Goal: Check status: Check status

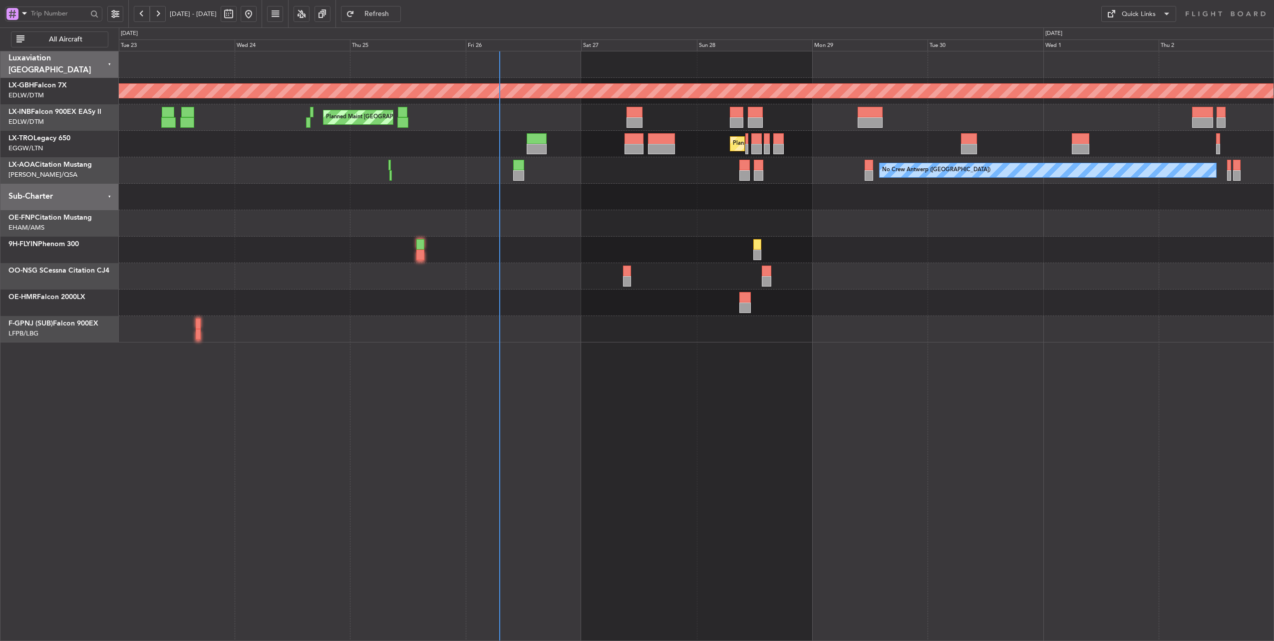
click at [449, 207] on div "Planned Maint Nurnberg Planned Maint [GEOGRAPHIC_DATA] ([GEOGRAPHIC_DATA]) Plan…" at bounding box center [697, 196] width 1156 height 291
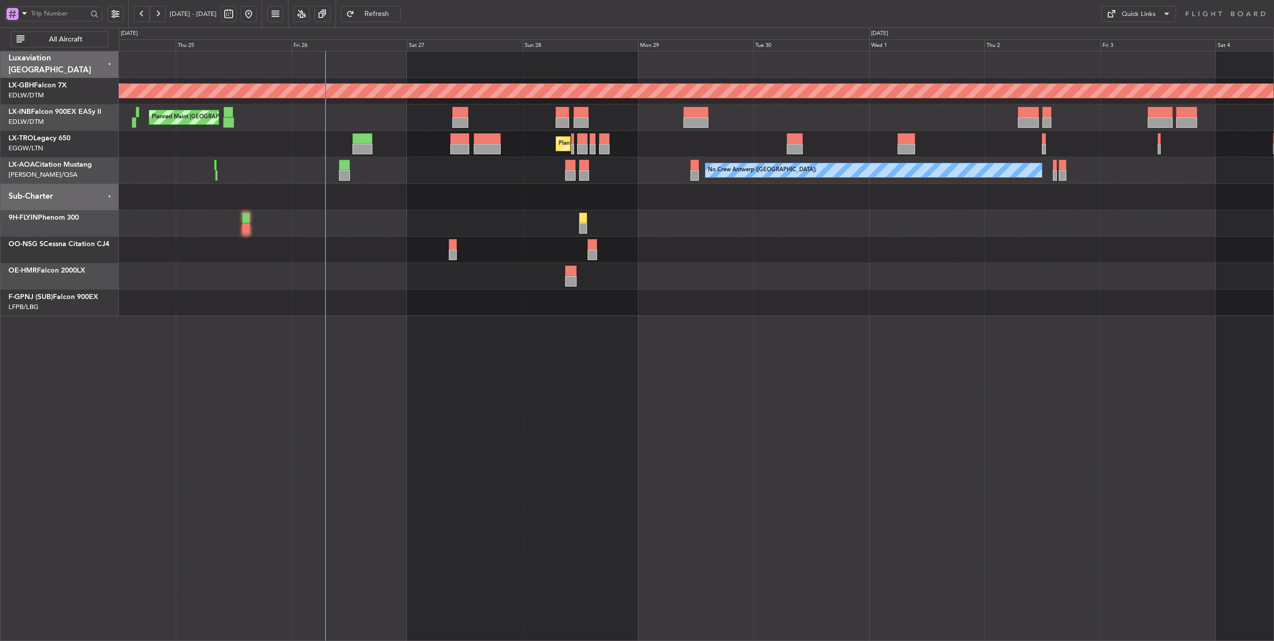
click at [505, 198] on div "Planned Maint Nurnberg Planned Maint [GEOGRAPHIC_DATA] ([GEOGRAPHIC_DATA]) Plan…" at bounding box center [697, 183] width 1156 height 265
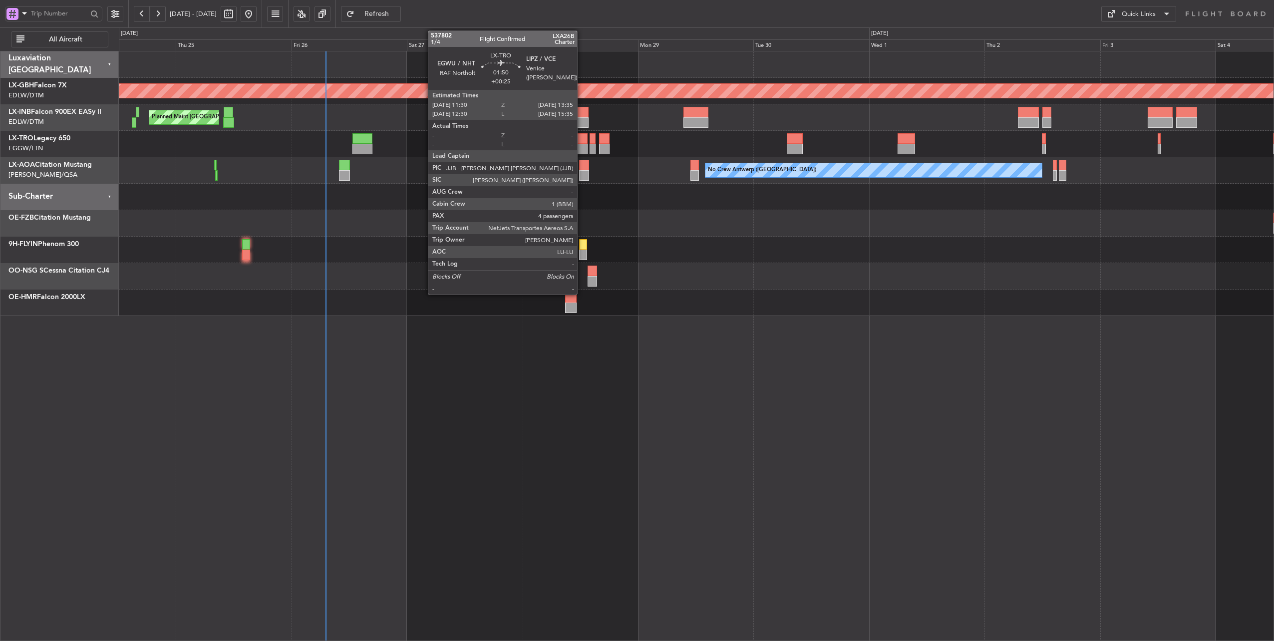
click at [582, 136] on div at bounding box center [582, 138] width 10 height 10
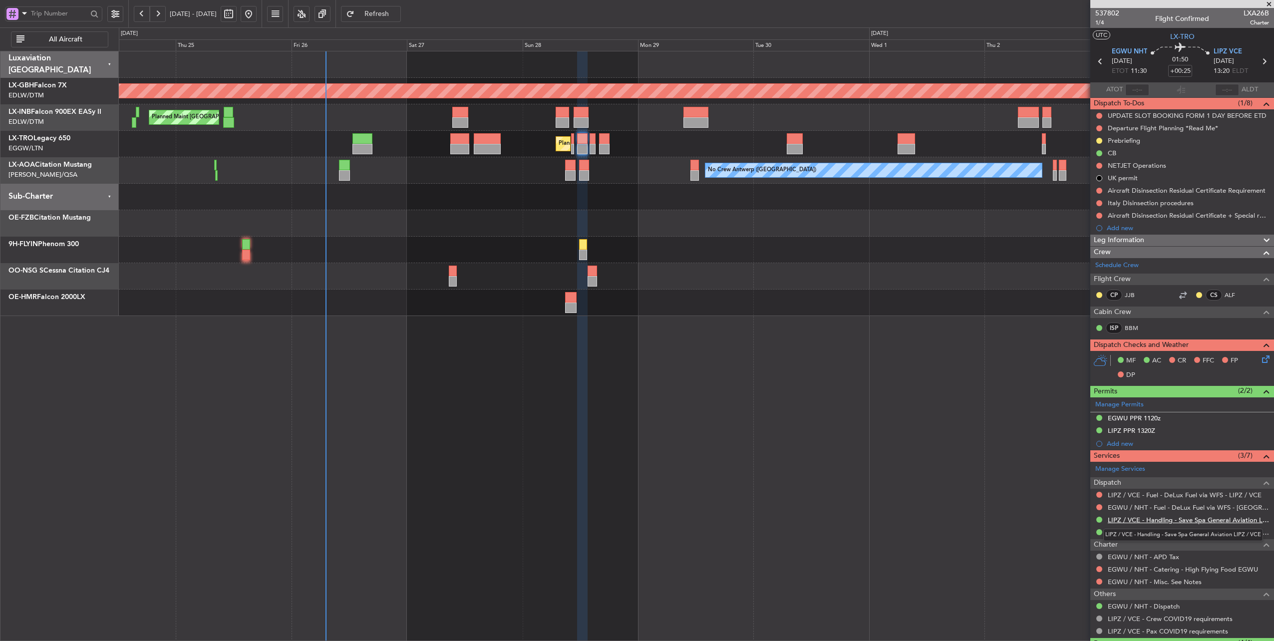
click at [1205, 518] on link "LIPZ / VCE - Handling - Save Spa General Aviation LIPZ / VCE" at bounding box center [1188, 520] width 161 height 8
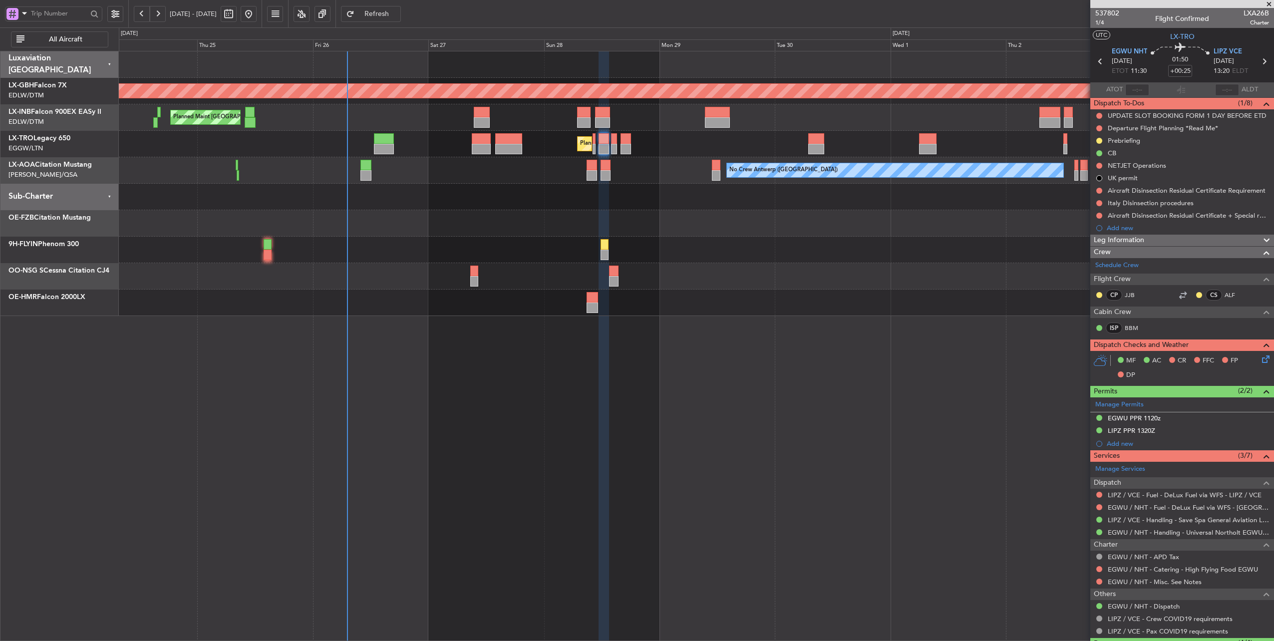
click at [557, 169] on div "No Crew Antwerp ([GEOGRAPHIC_DATA]) No [GEOGRAPHIC_DATA] ([GEOGRAPHIC_DATA])" at bounding box center [697, 170] width 1156 height 26
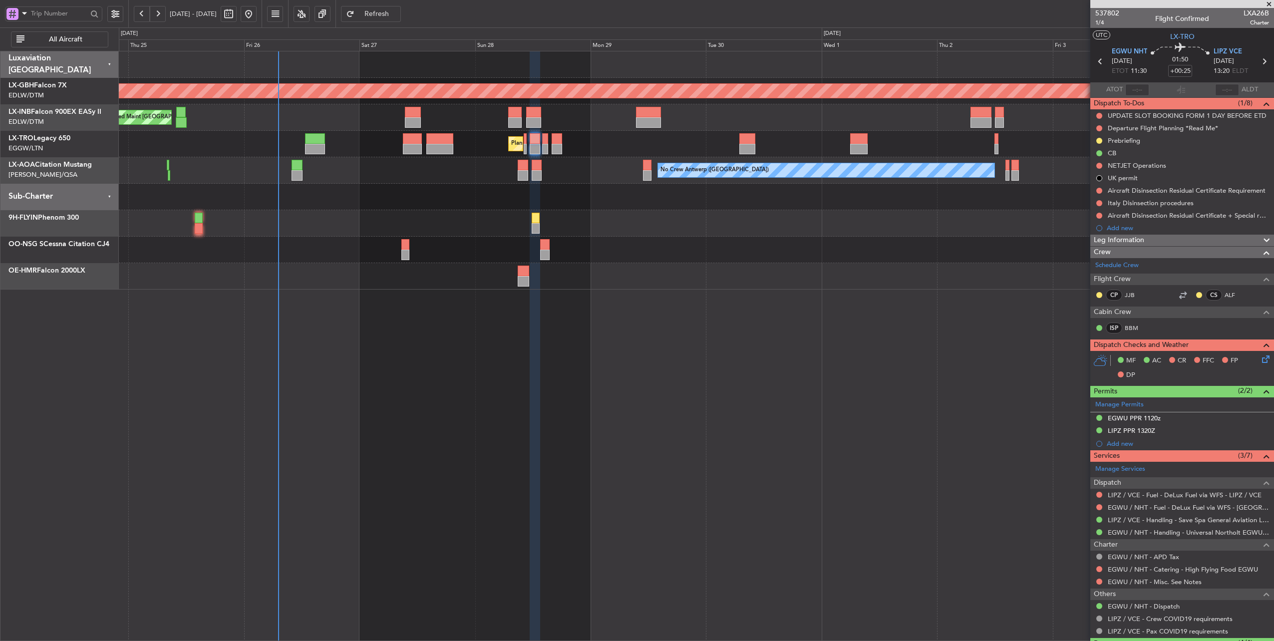
click at [575, 174] on div "No Crew Antwerp ([GEOGRAPHIC_DATA])" at bounding box center [697, 170] width 1156 height 26
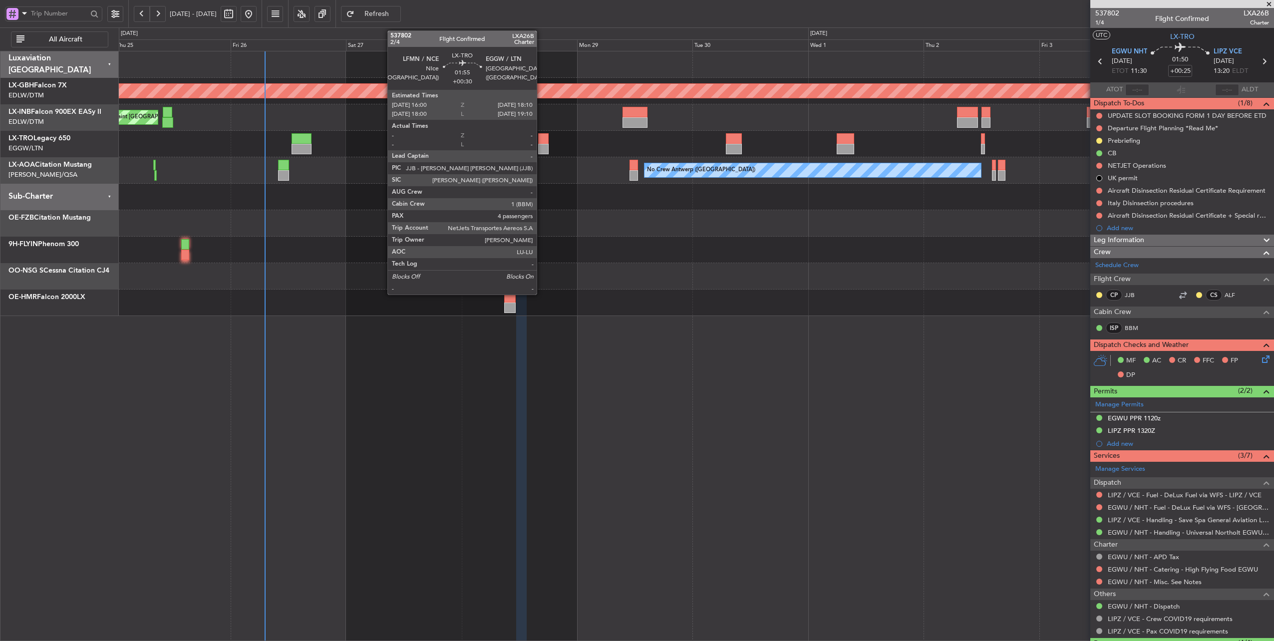
click at [542, 137] on div at bounding box center [543, 138] width 10 height 10
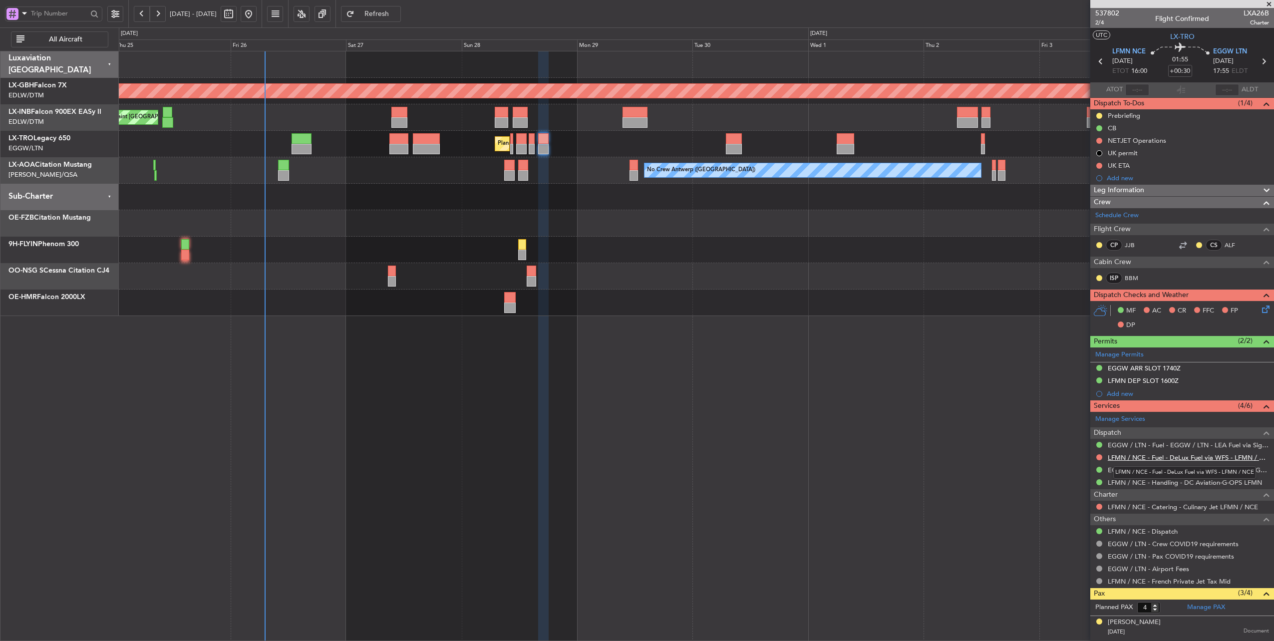
click at [1200, 455] on link "LFMN / NCE - Fuel - DeLux Fuel via WFS - LFMN / NCE" at bounding box center [1188, 457] width 161 height 8
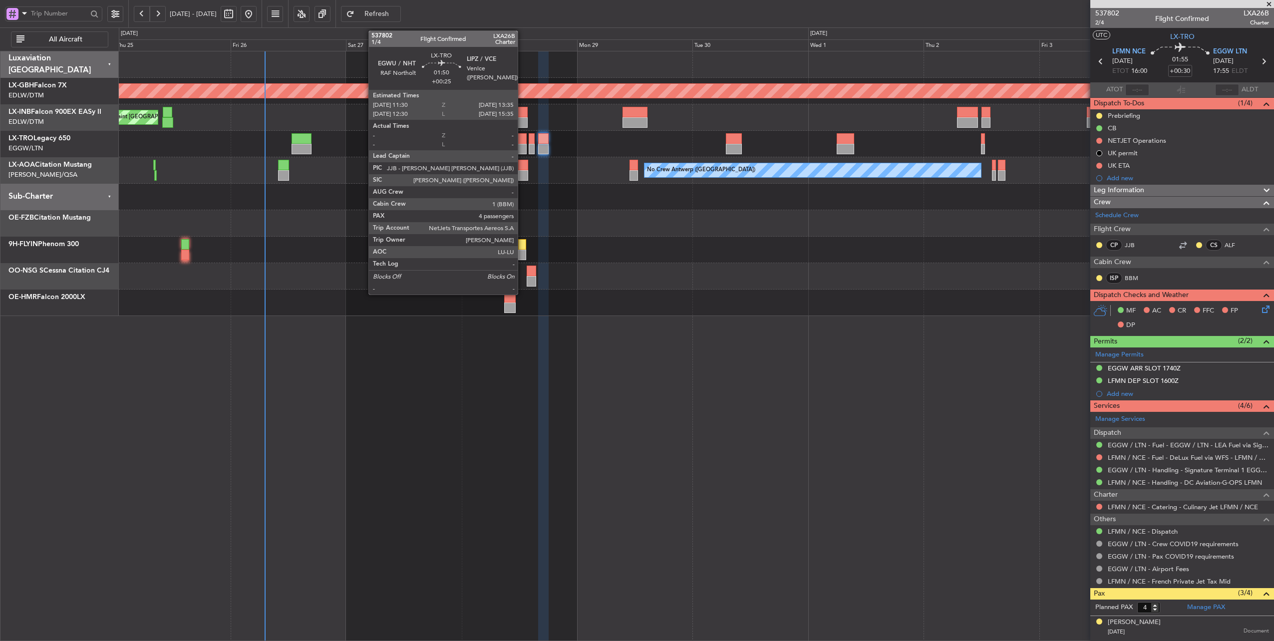
click at [523, 139] on div at bounding box center [521, 138] width 10 height 10
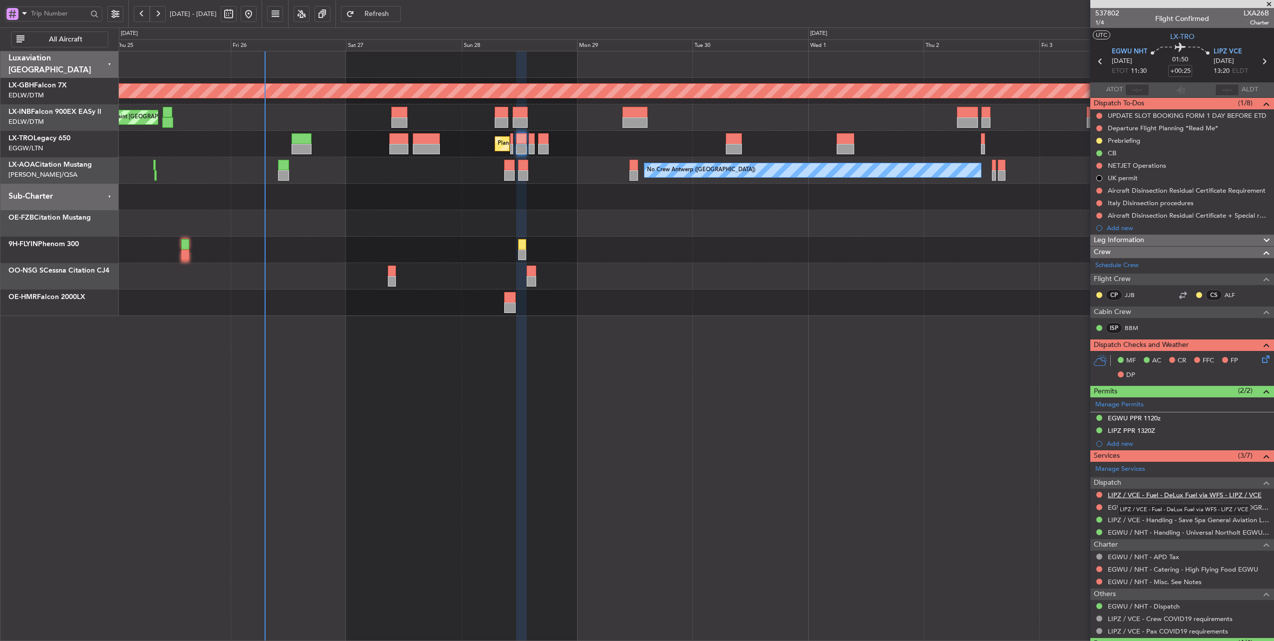
click at [1187, 491] on link "LIPZ / VCE - Fuel - DeLux Fuel via WFS - LIPZ / VCE" at bounding box center [1185, 495] width 154 height 8
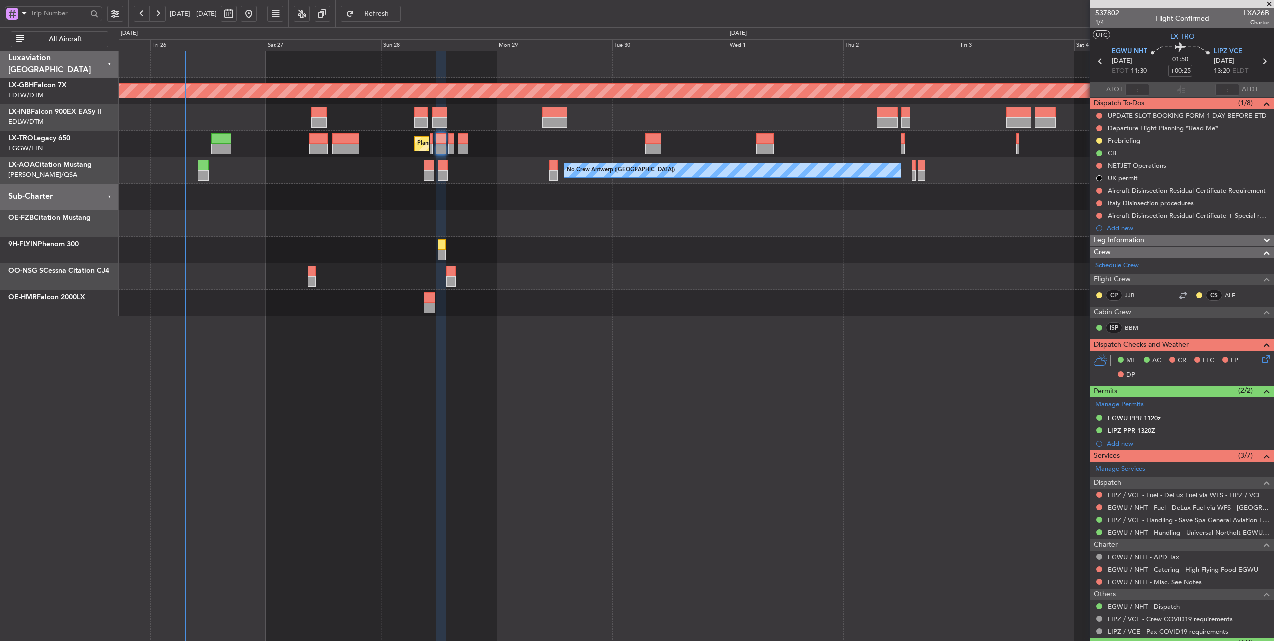
click at [755, 207] on div at bounding box center [697, 197] width 1156 height 26
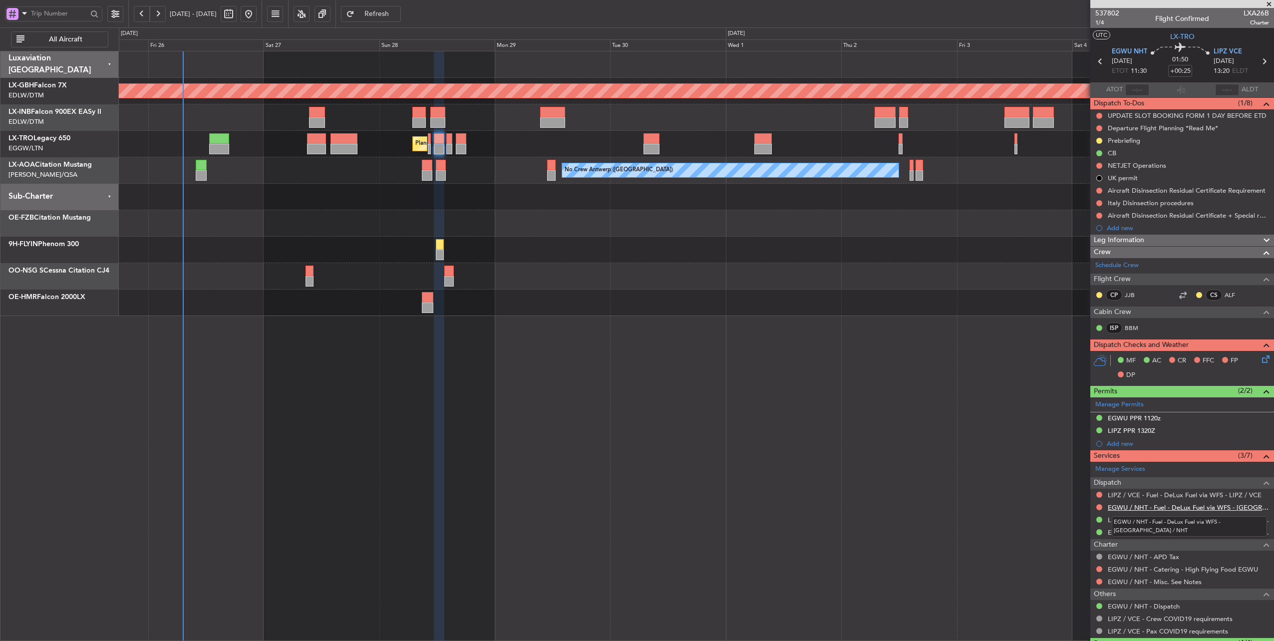
click at [1195, 507] on link "EGWU / NHT - Fuel - DeLux Fuel via WFS - [GEOGRAPHIC_DATA] / NHT" at bounding box center [1188, 507] width 161 height 8
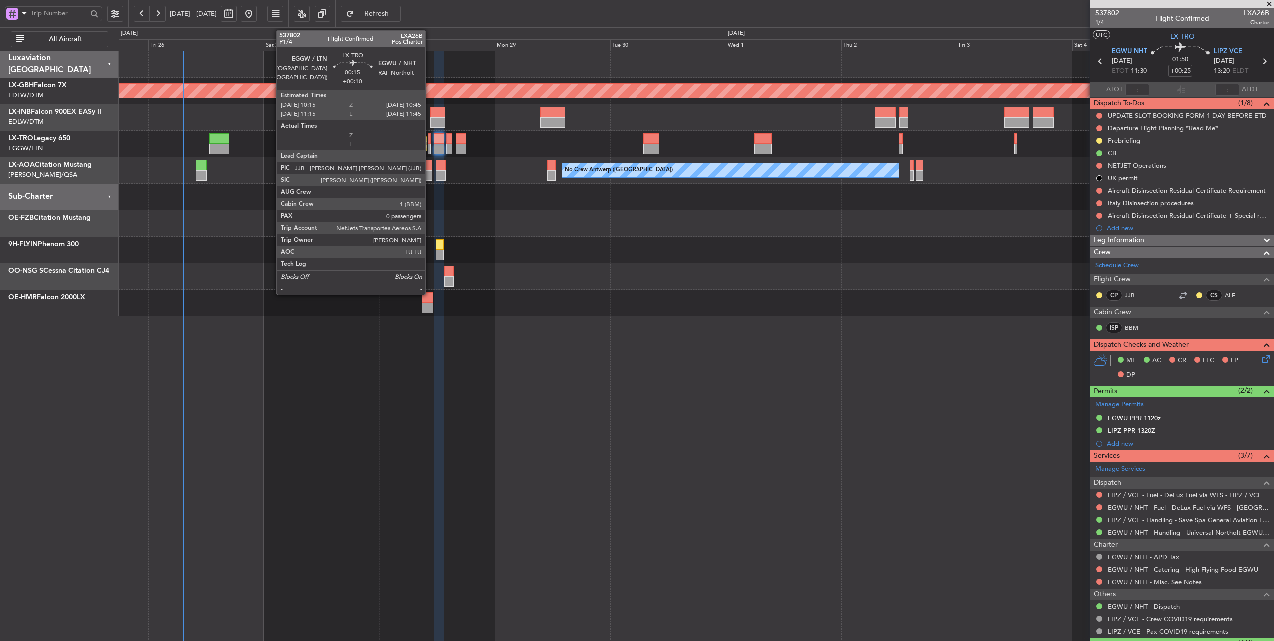
click at [430, 141] on div at bounding box center [429, 138] width 2 height 10
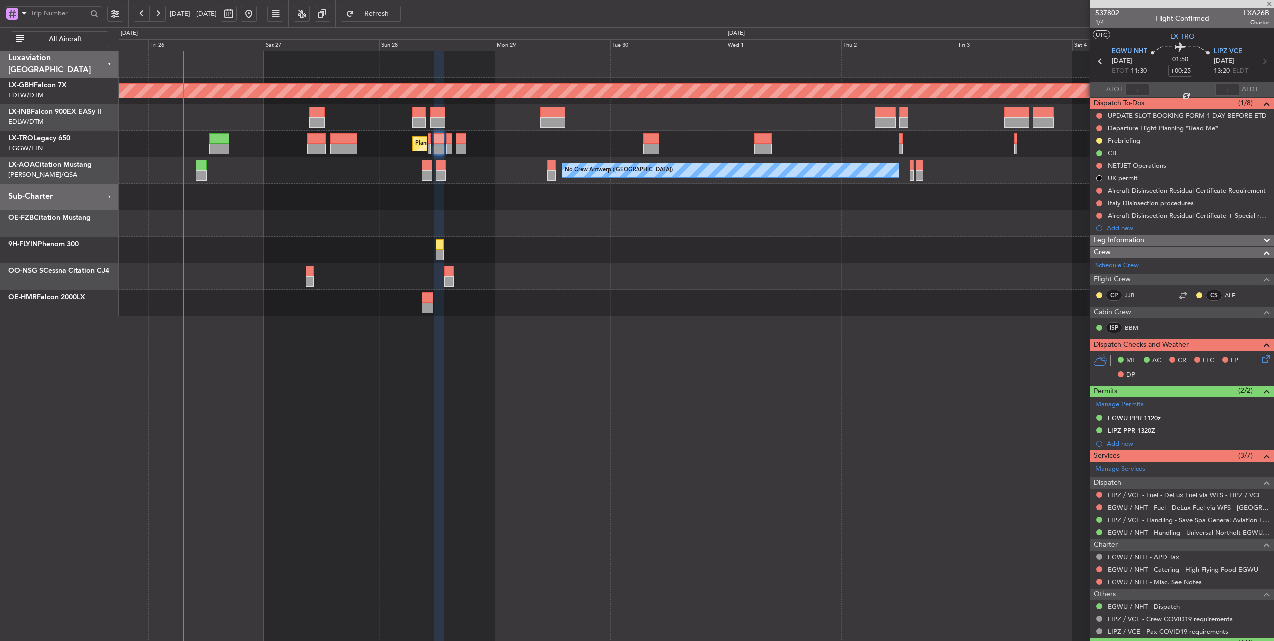
type input "+00:10"
type input "0"
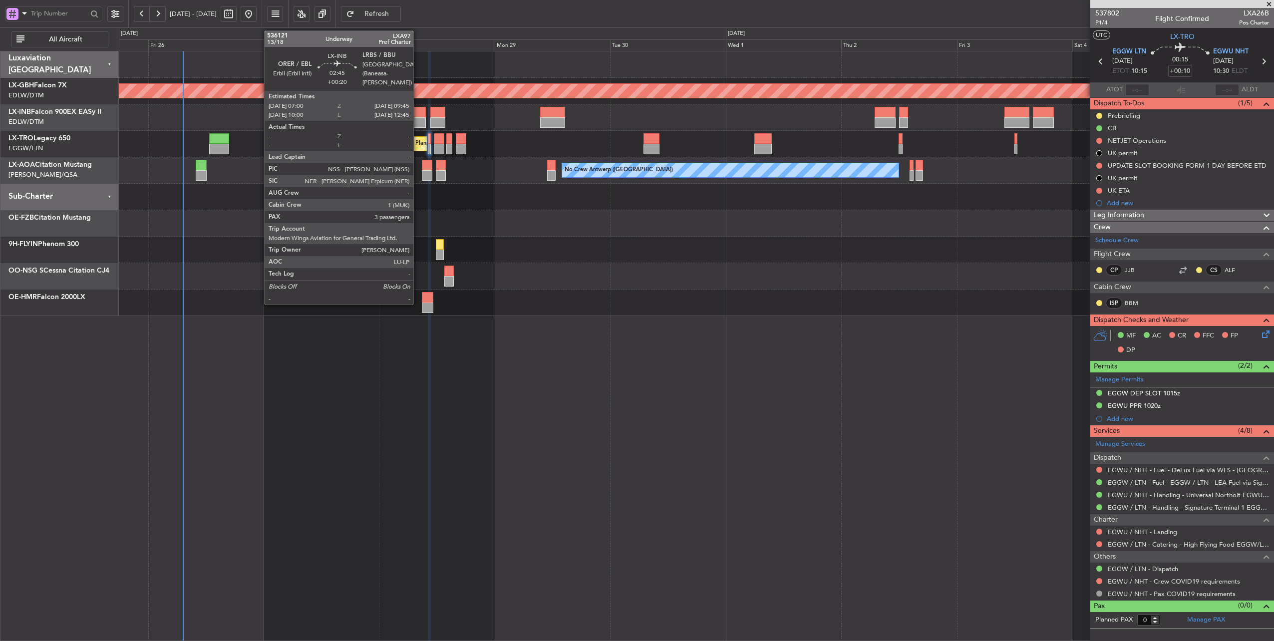
click at [418, 112] on div at bounding box center [418, 112] width 13 height 10
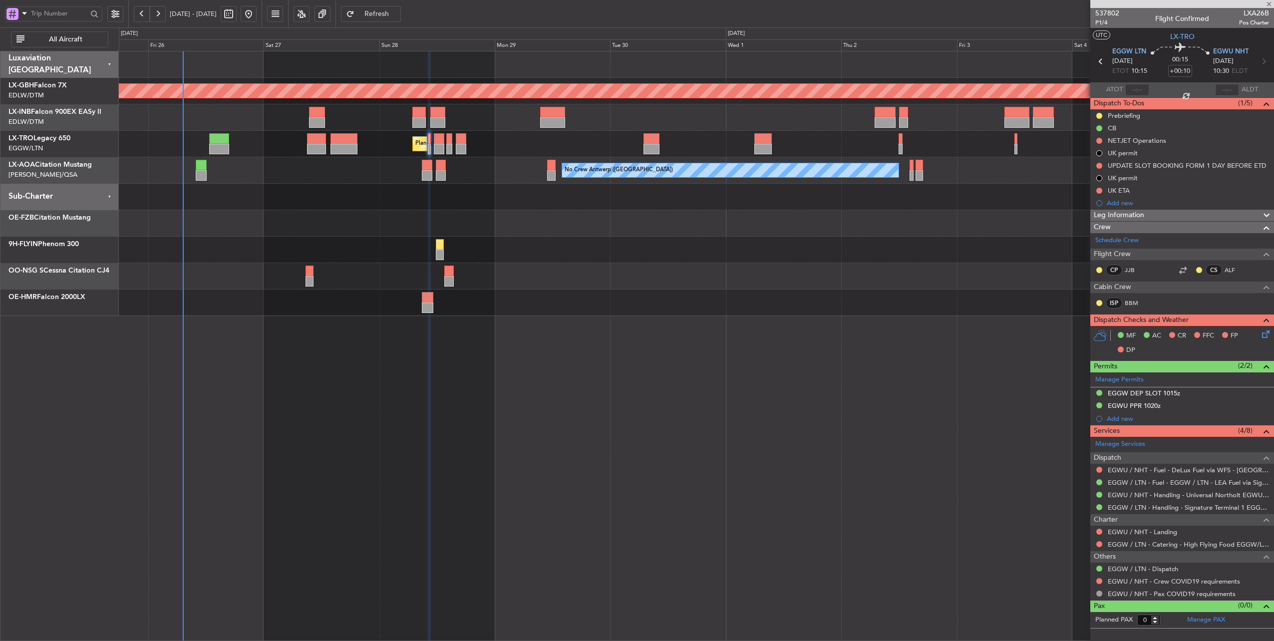
type input "+00:20"
type input "3"
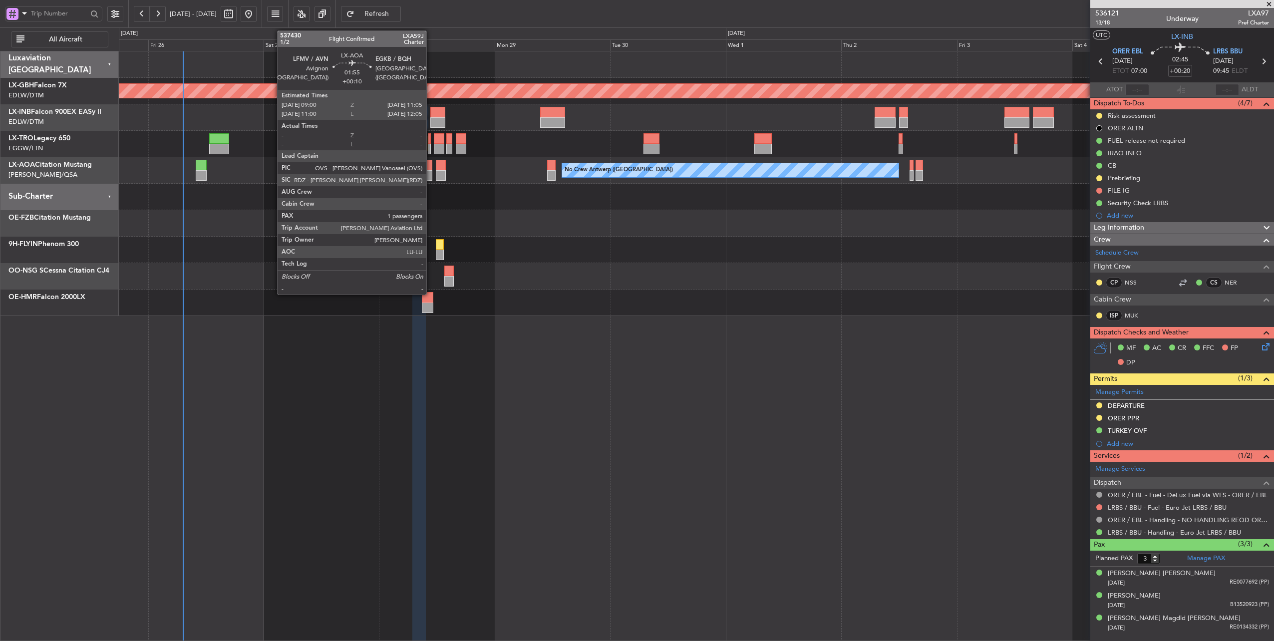
click at [431, 167] on div at bounding box center [427, 165] width 10 height 10
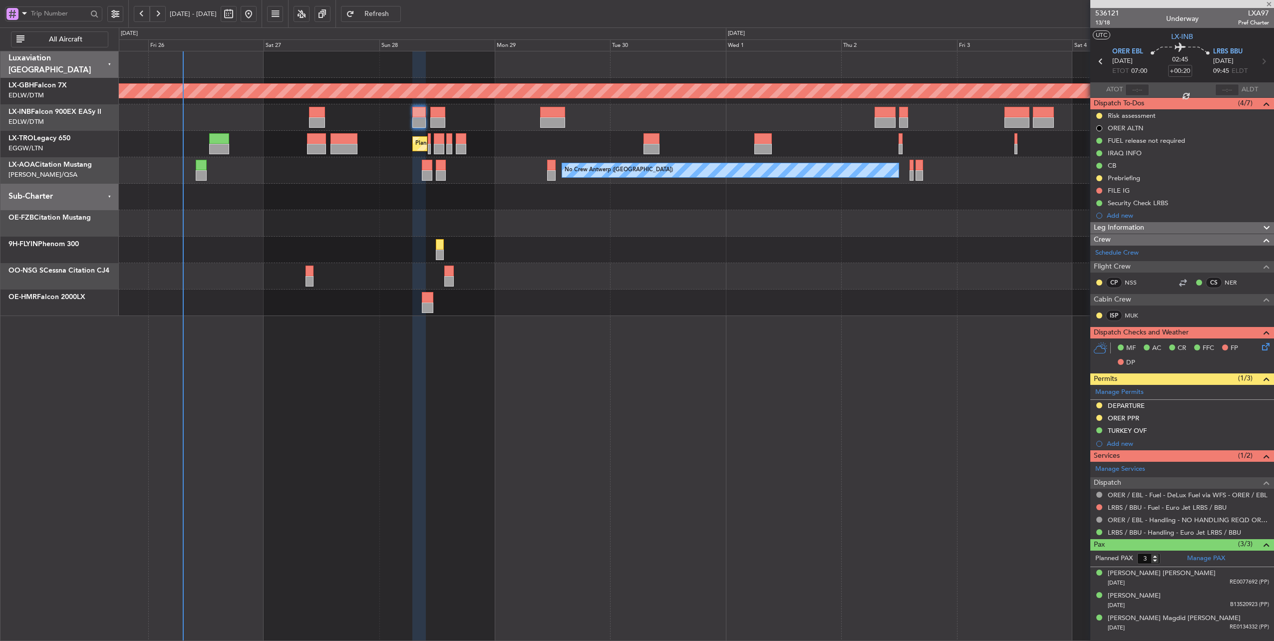
type input "+00:10"
type input "1"
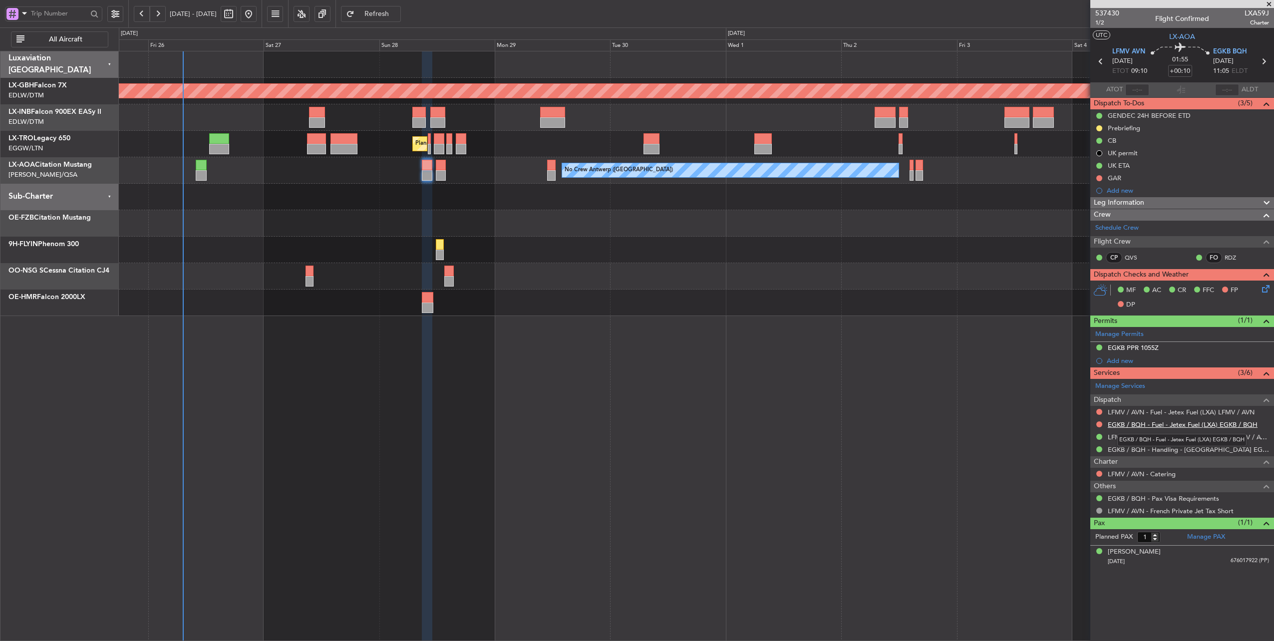
click at [1189, 421] on link "EGKB / BQH - Fuel - Jetex Fuel (LXA) EGKB / BQH" at bounding box center [1183, 424] width 150 height 8
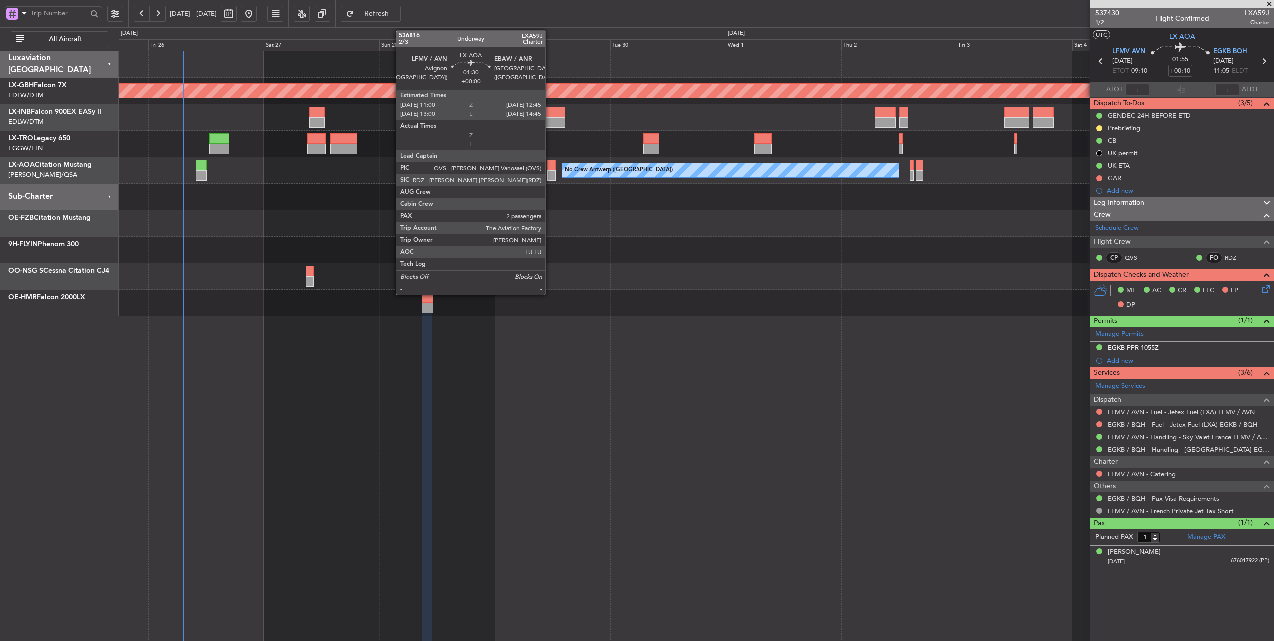
click at [550, 167] on div at bounding box center [551, 165] width 8 height 10
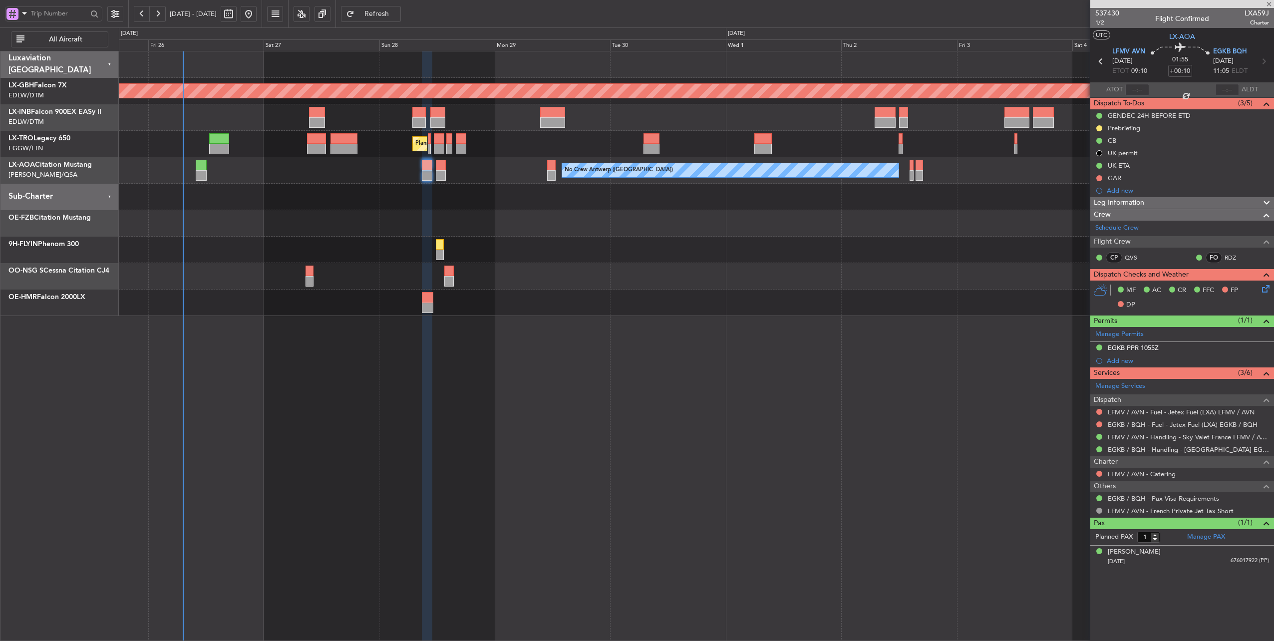
type input "2"
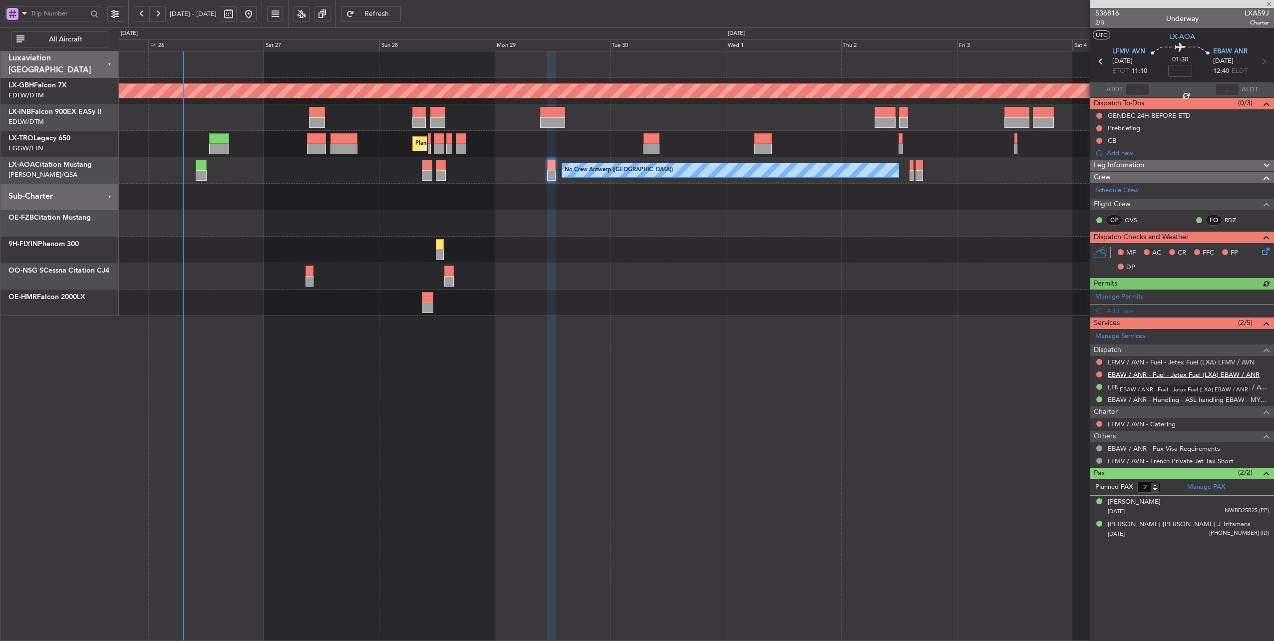
click at [1196, 374] on link "EBAW / ANR - Fuel - Jetex Fuel (LXA) EBAW / ANR" at bounding box center [1184, 375] width 152 height 8
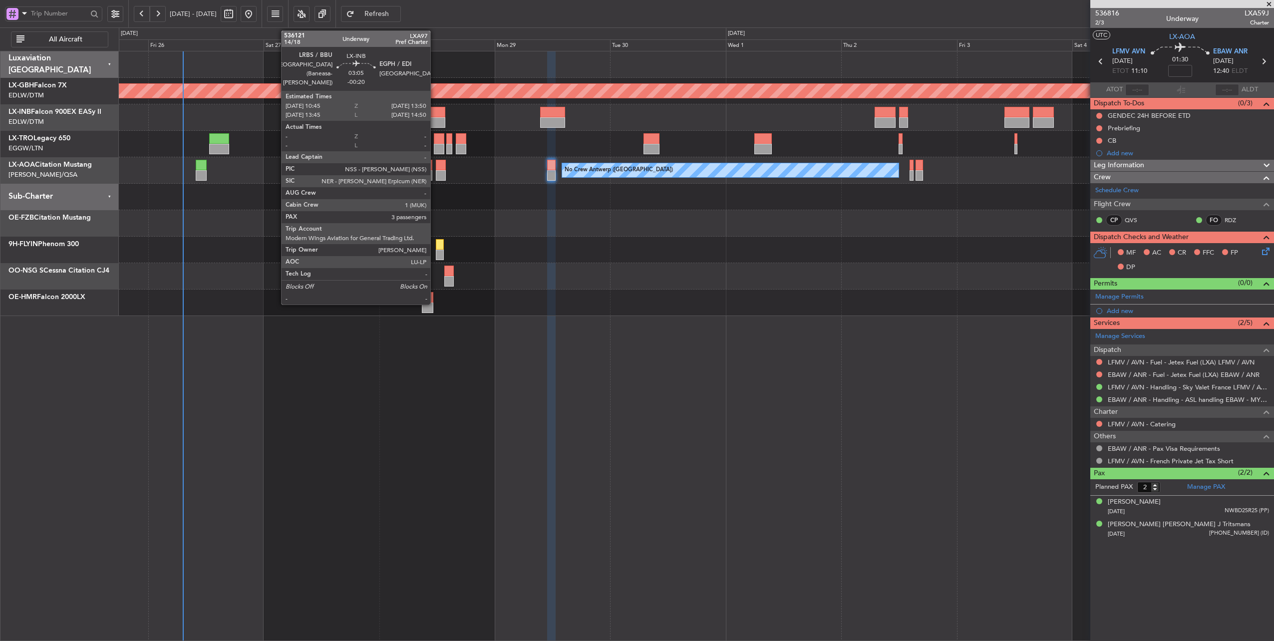
click at [435, 114] on div at bounding box center [437, 112] width 15 height 10
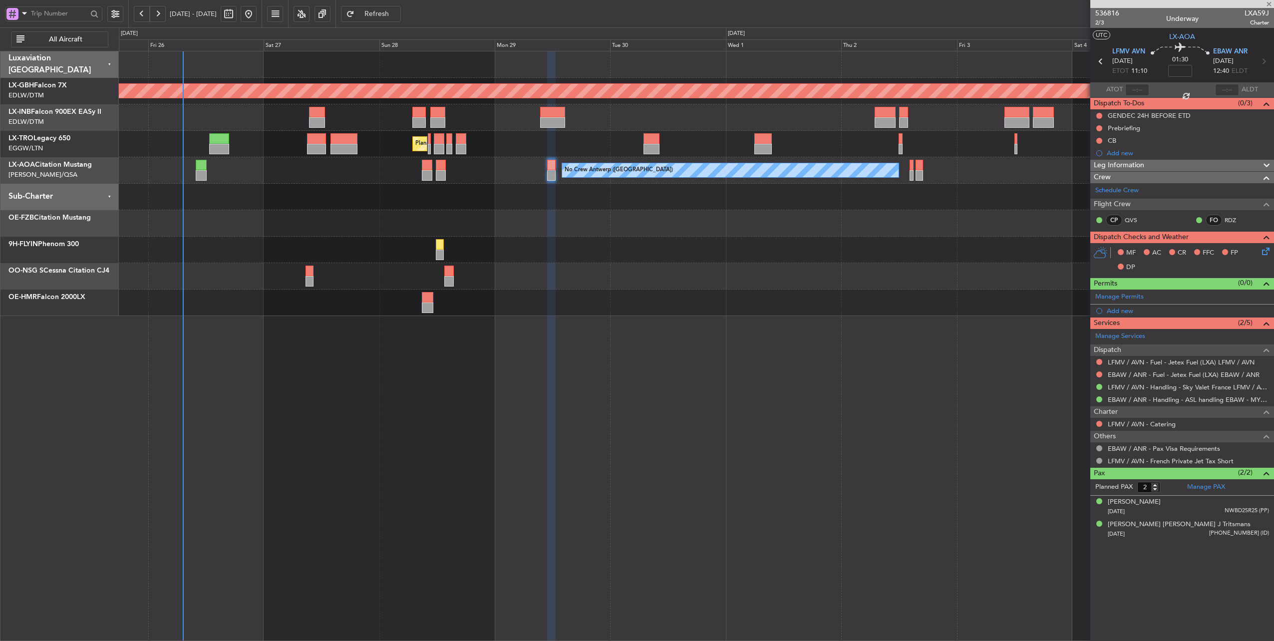
type input "-00:20"
type input "3"
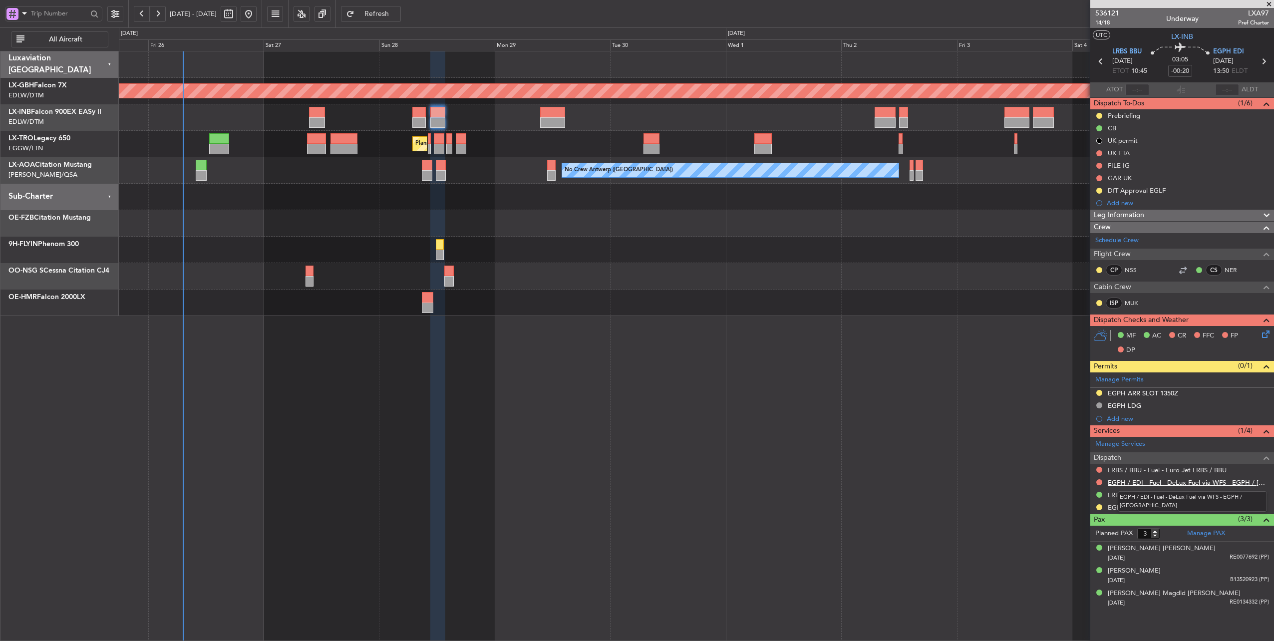
click at [1241, 479] on link "EGPH / EDI - Fuel - DeLux Fuel via WFS - EGPH / [GEOGRAPHIC_DATA]" at bounding box center [1188, 482] width 161 height 8
